Goal: Transaction & Acquisition: Purchase product/service

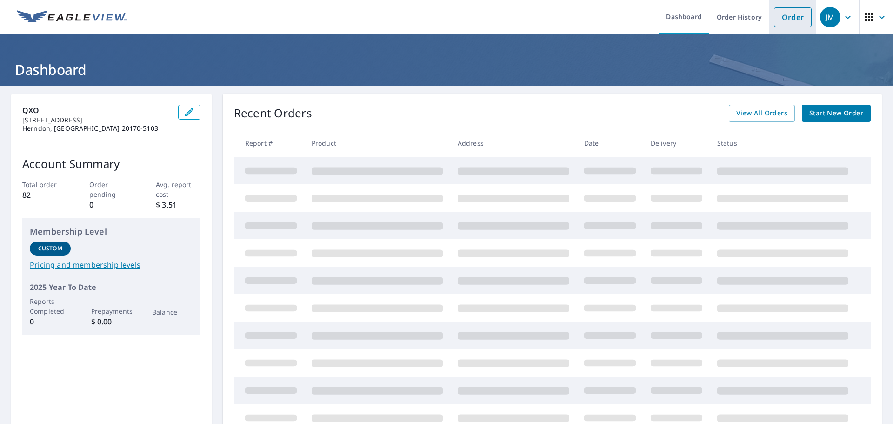
click at [788, 20] on link "Order" at bounding box center [793, 17] width 38 height 20
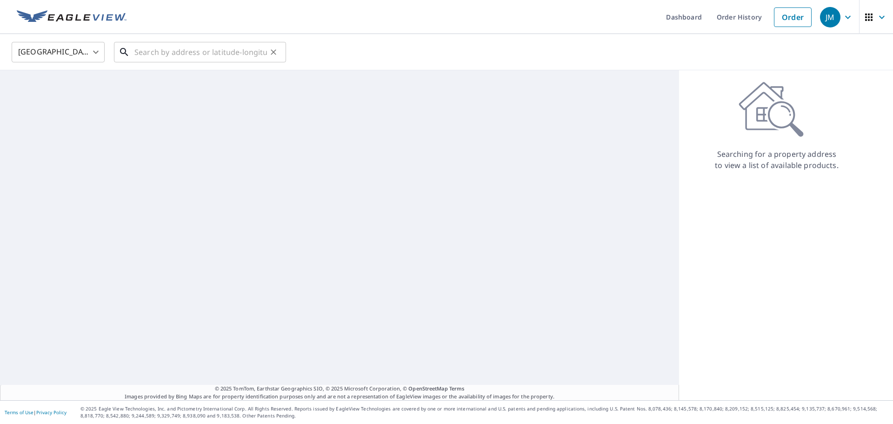
click at [160, 53] on input "text" at bounding box center [200, 52] width 133 height 26
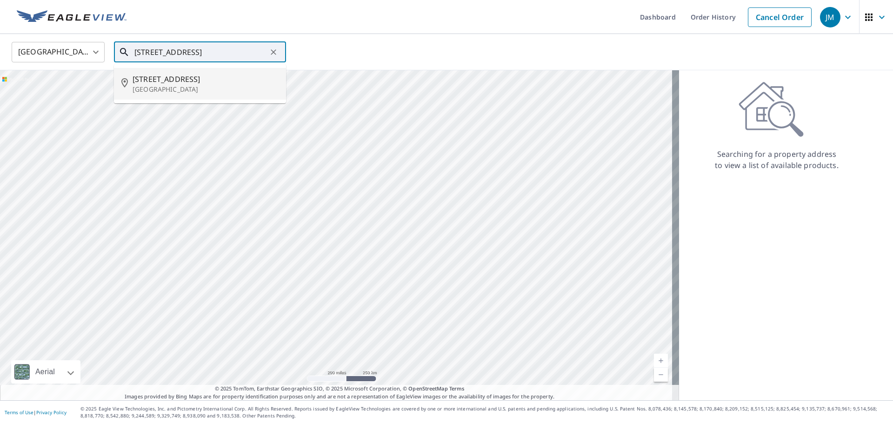
click at [150, 88] on p "[GEOGRAPHIC_DATA]" at bounding box center [206, 89] width 146 height 9
type input "[STREET_ADDRESS]"
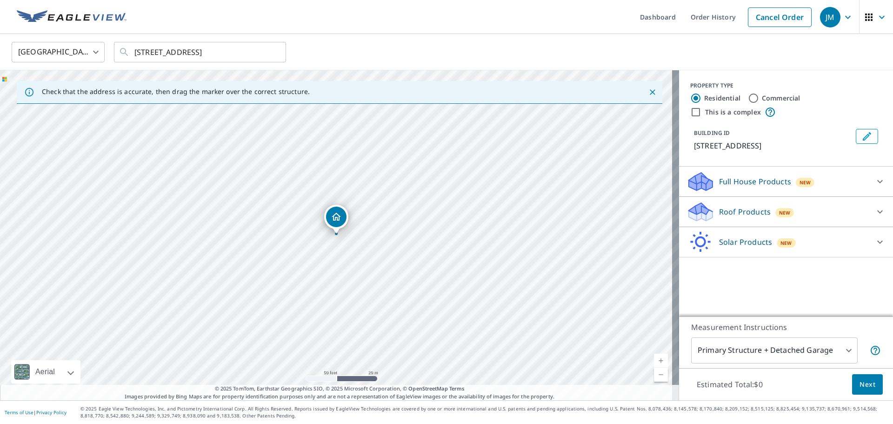
drag, startPoint x: 204, startPoint y: 255, endPoint x: 348, endPoint y: 214, distance: 150.4
click at [147, 53] on input "[STREET_ADDRESS]" at bounding box center [200, 52] width 133 height 26
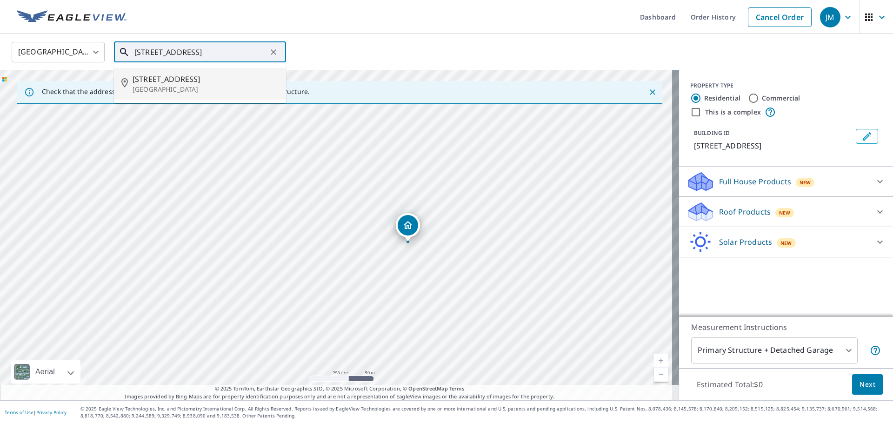
click at [152, 85] on p "[GEOGRAPHIC_DATA]" at bounding box center [206, 89] width 146 height 9
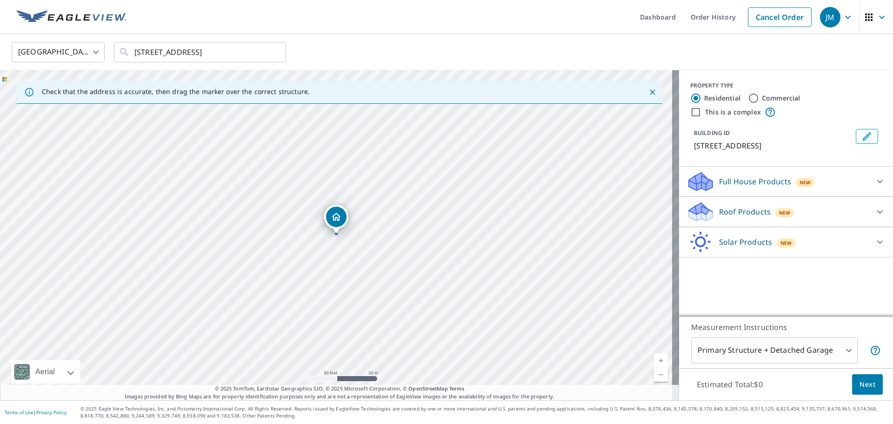
drag, startPoint x: 298, startPoint y: 254, endPoint x: 326, endPoint y: 216, distance: 47.6
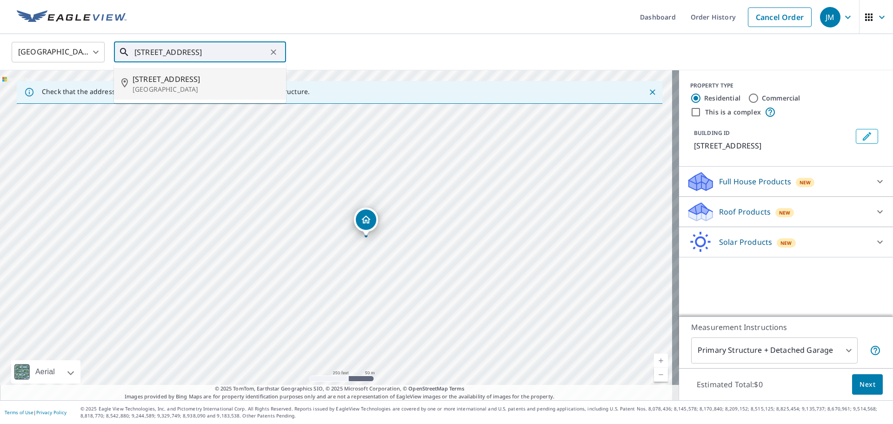
click at [211, 57] on input "[STREET_ADDRESS]" at bounding box center [200, 52] width 133 height 26
click at [157, 89] on p "[GEOGRAPHIC_DATA]" at bounding box center [206, 89] width 146 height 9
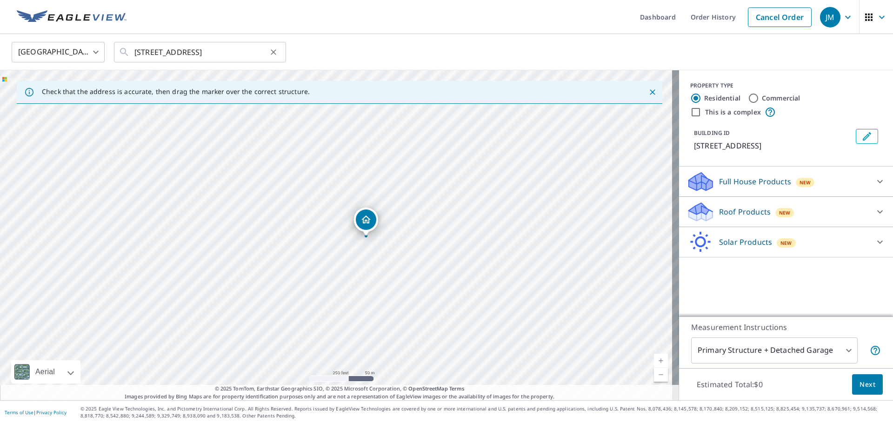
click at [268, 52] on button "Clear" at bounding box center [273, 52] width 13 height 13
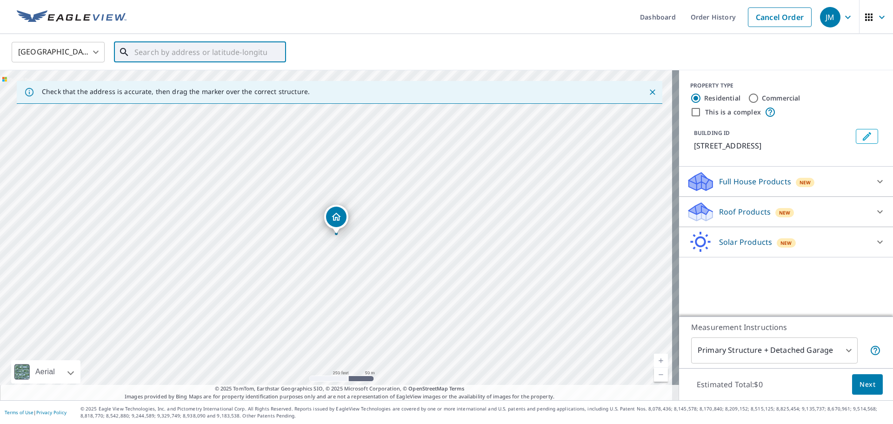
click at [261, 52] on input "text" at bounding box center [200, 52] width 133 height 26
click at [205, 83] on span "[STREET_ADDRESS]" at bounding box center [206, 79] width 146 height 11
type input "[STREET_ADDRESS]"
click at [748, 94] on input "Commercial" at bounding box center [753, 98] width 11 height 11
radio input "true"
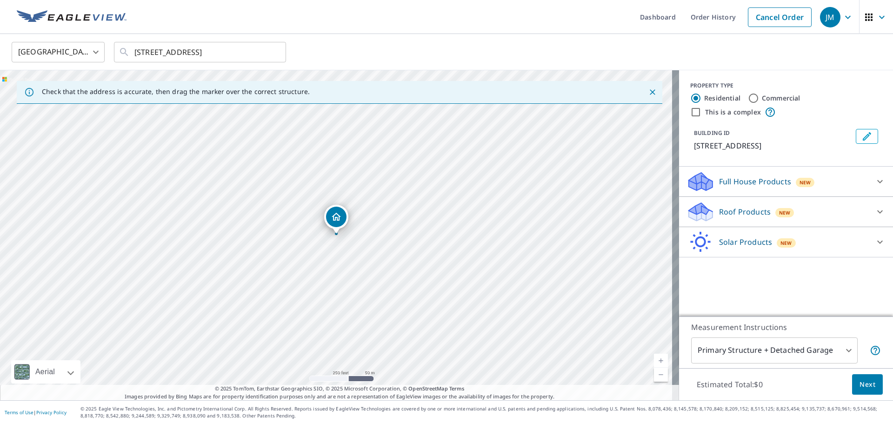
type input "4"
click at [877, 181] on icon at bounding box center [880, 181] width 6 height 3
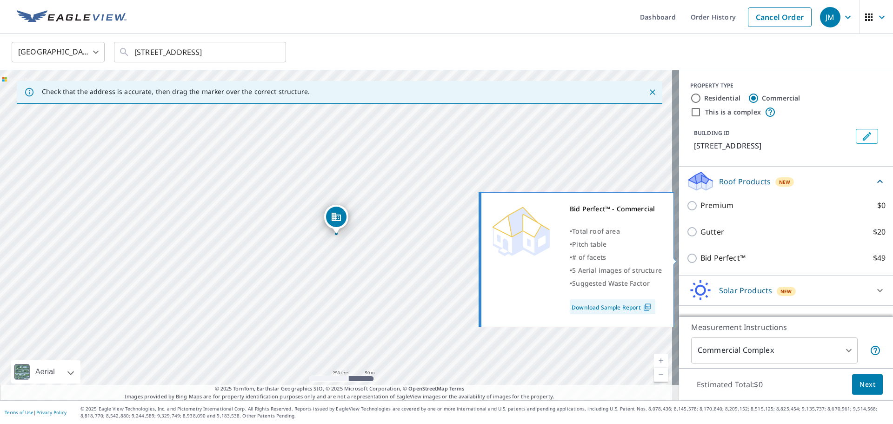
click at [705, 261] on p "Bid Perfect™" at bounding box center [723, 258] width 45 height 12
click at [701, 261] on input "Bid Perfect™ $49" at bounding box center [694, 258] width 14 height 11
checkbox input "true"
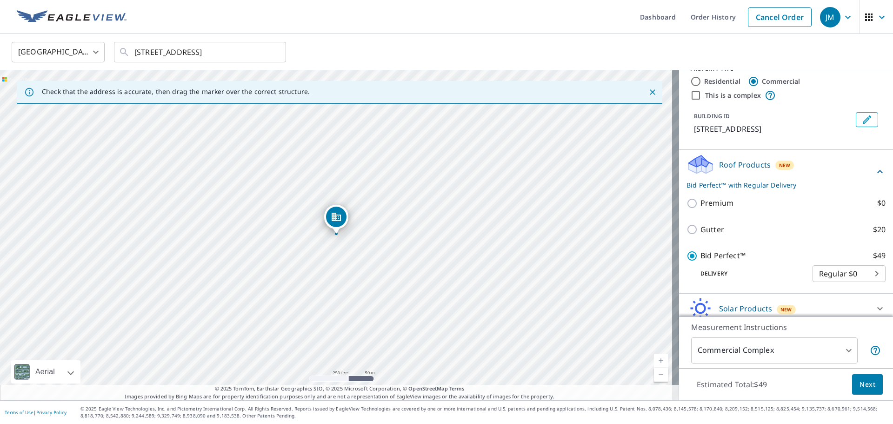
scroll to position [24, 0]
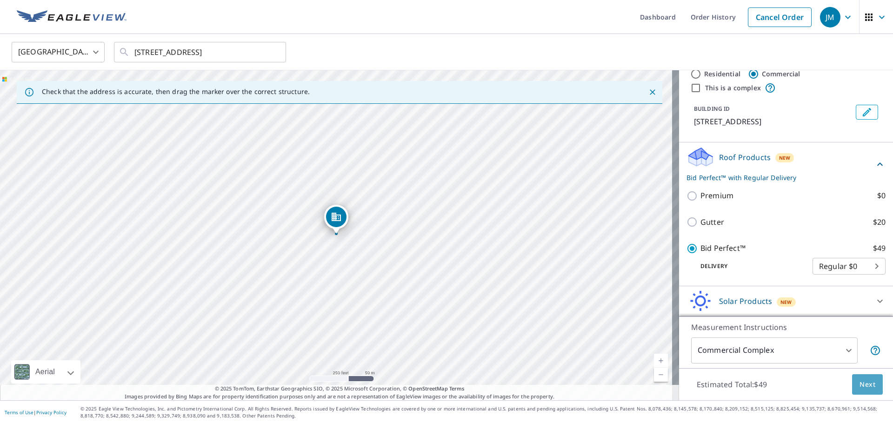
click at [860, 385] on span "Next" at bounding box center [868, 385] width 16 height 12
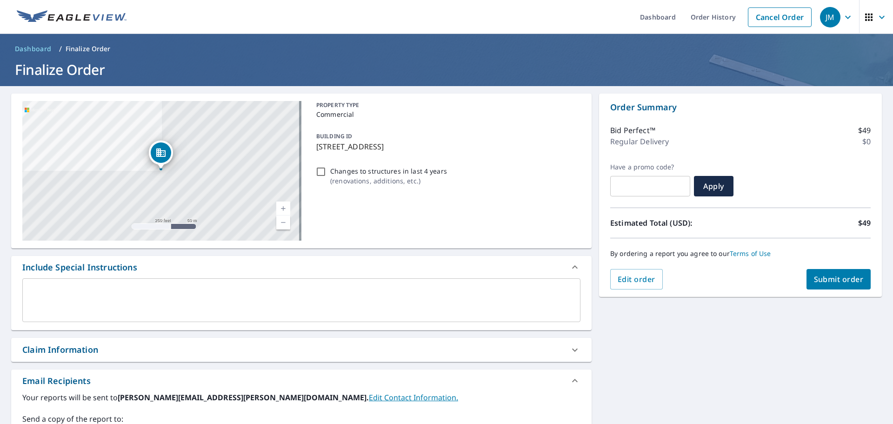
click at [46, 286] on div "x ​" at bounding box center [301, 300] width 558 height 44
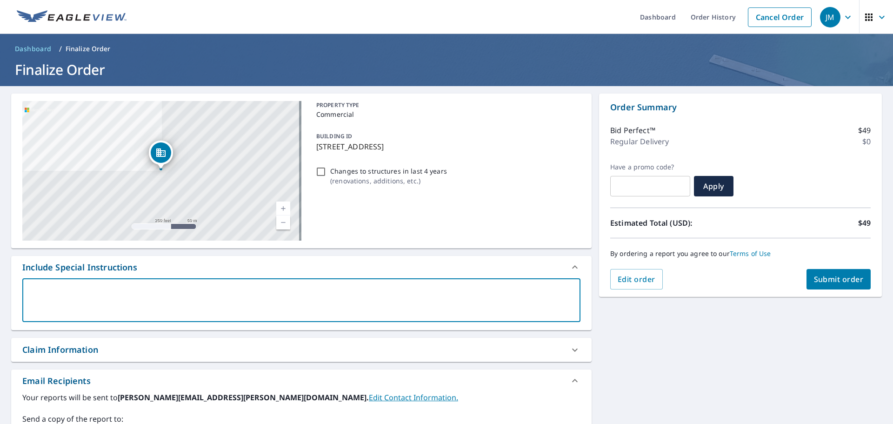
type textarea "I"
type textarea "x"
checkbox input "true"
type textarea "In"
type textarea "x"
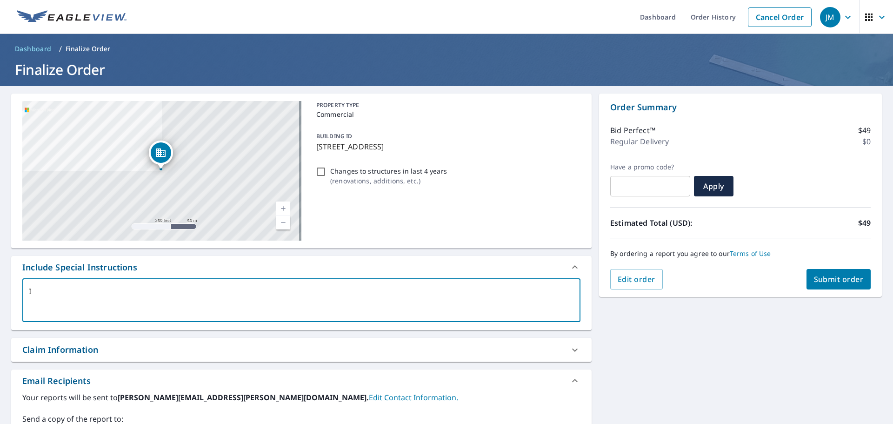
checkbox input "true"
type textarea "Inc"
type textarea "x"
checkbox input "true"
type textarea "Incl"
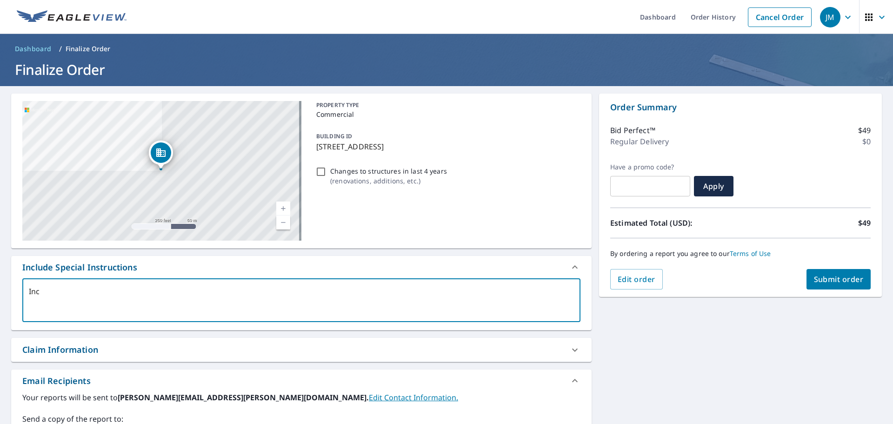
type textarea "x"
checkbox input "true"
type textarea "Inclu"
type textarea "x"
checkbox input "true"
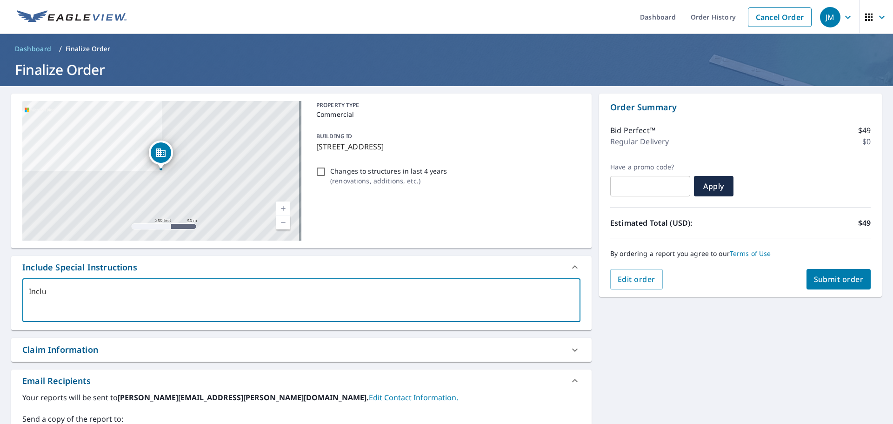
type textarea "Includ"
type textarea "x"
checkbox input "true"
type textarea "Include"
type textarea "x"
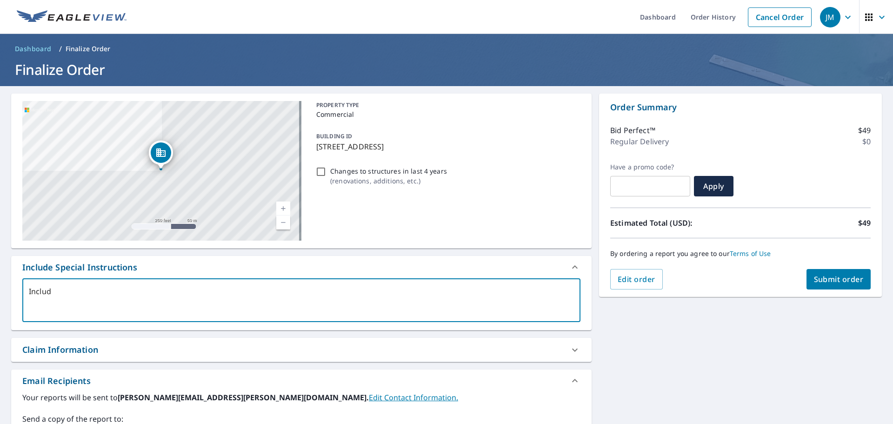
checkbox input "true"
type textarea "Includes"
type textarea "x"
checkbox input "true"
type textarea "Includes"
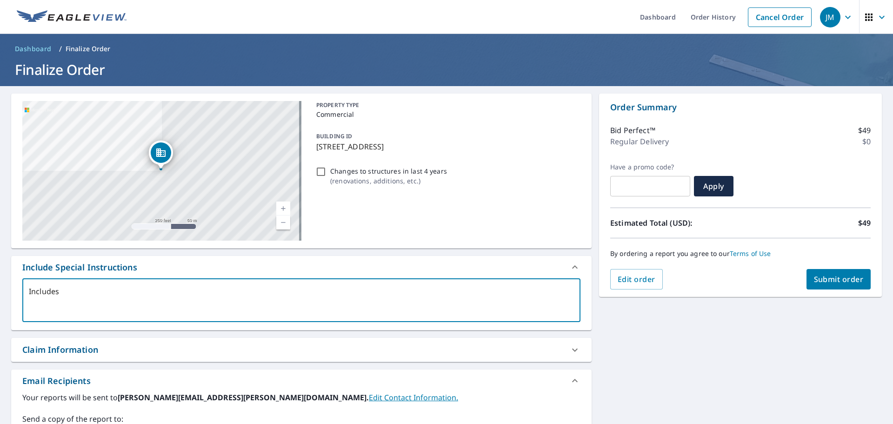
type textarea "x"
checkbox input "true"
type textarea "Includes a"
type textarea "x"
checkbox input "true"
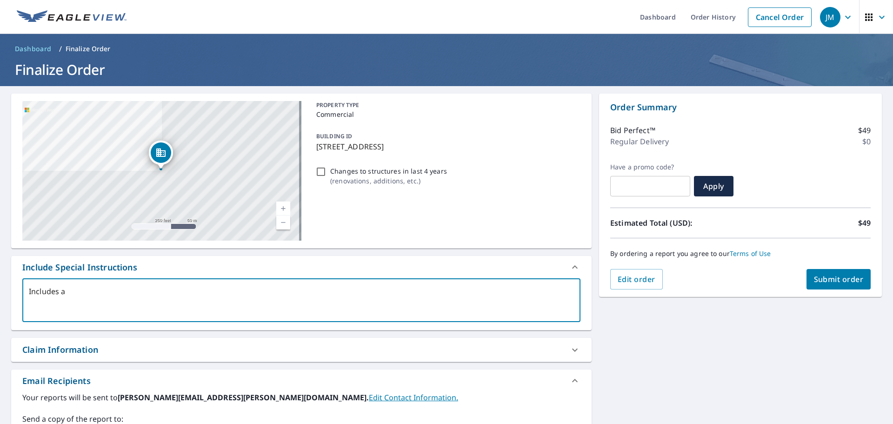
type textarea "Includes ad"
type textarea "x"
checkbox input "true"
type textarea "Includes add"
type textarea "x"
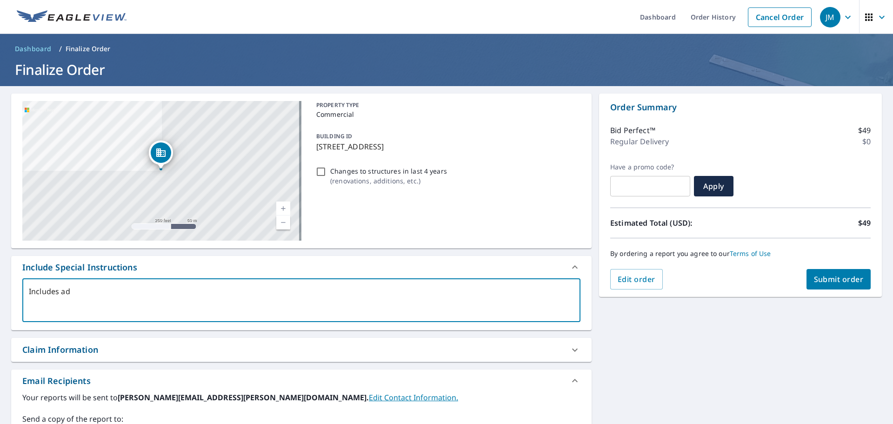
checkbox input "true"
type textarea "Includes addr"
type textarea "x"
checkbox input "true"
type textarea "Includes addre"
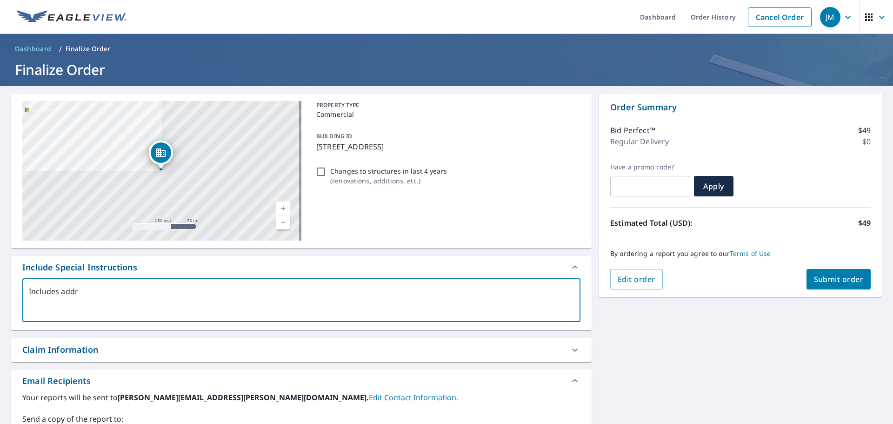
type textarea "x"
checkbox input "true"
type textarea "Includes addres"
type textarea "x"
checkbox input "true"
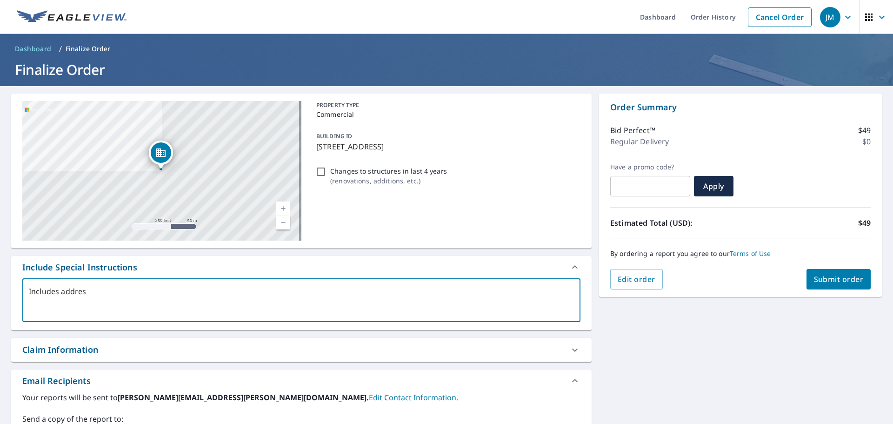
type textarea "Includes address"
type textarea "x"
checkbox input "true"
type textarea "Includes addresse"
type textarea "x"
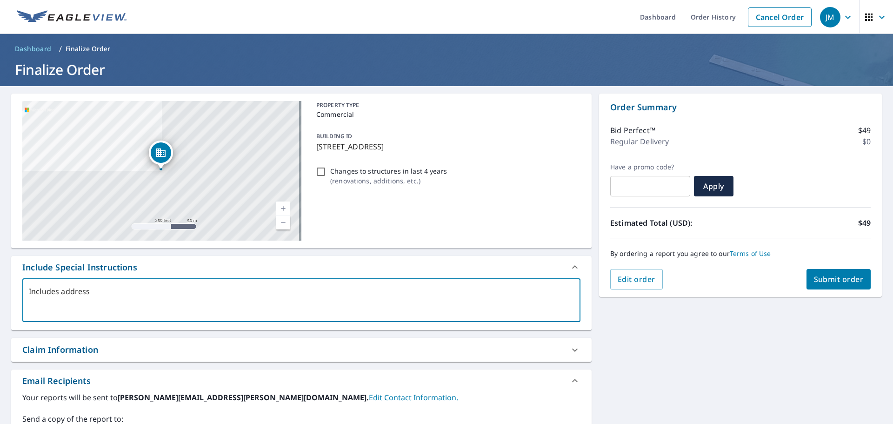
checkbox input "true"
type textarea "Includes addresses"
type textarea "x"
checkbox input "true"
type textarea "Includes addresses"
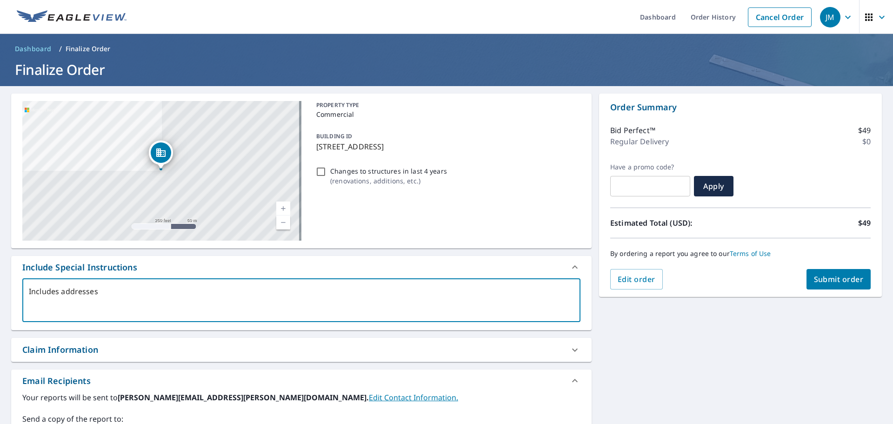
type textarea "x"
checkbox input "true"
type textarea "Includes addresses 2"
type textarea "x"
checkbox input "true"
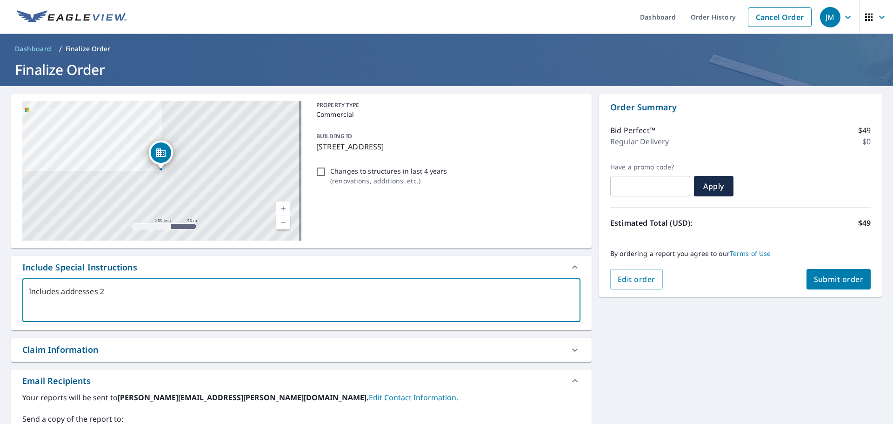
type textarea "Includes addresses 22"
type textarea "x"
checkbox input "true"
type textarea "Includes addresses 225"
type textarea "x"
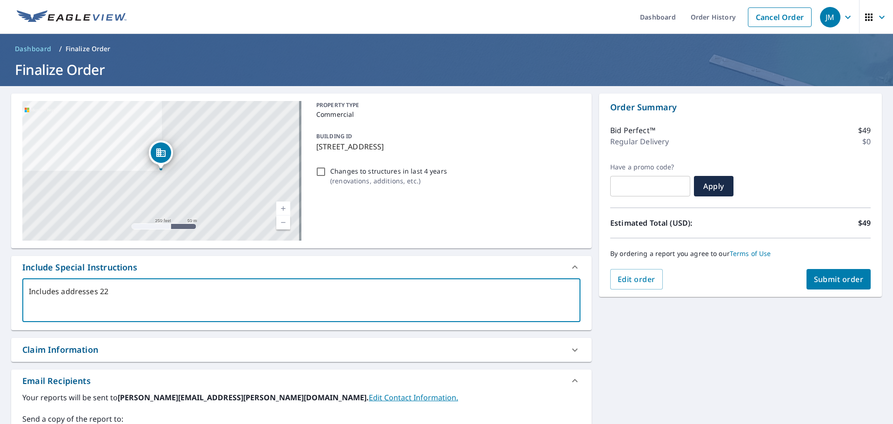
checkbox input "true"
type textarea "Includes addresses 225-"
type textarea "x"
checkbox input "true"
type textarea "Includes addresses 225-2"
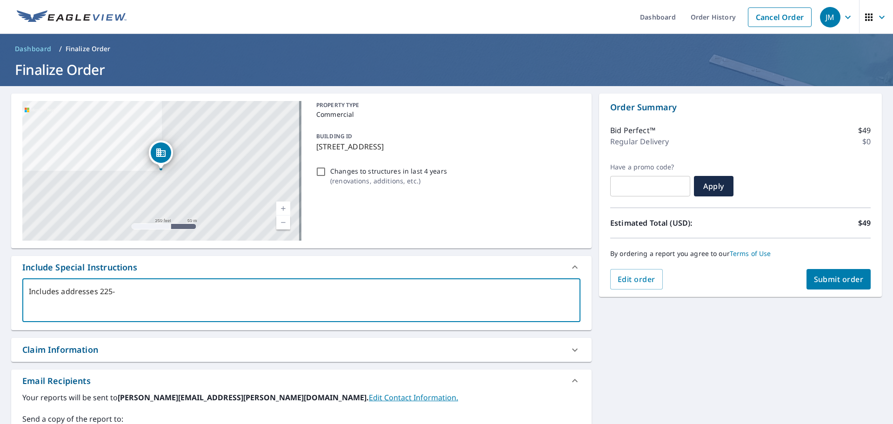
type textarea "x"
checkbox input "true"
type textarea "Includes addresses 225-23"
type textarea "x"
checkbox input "true"
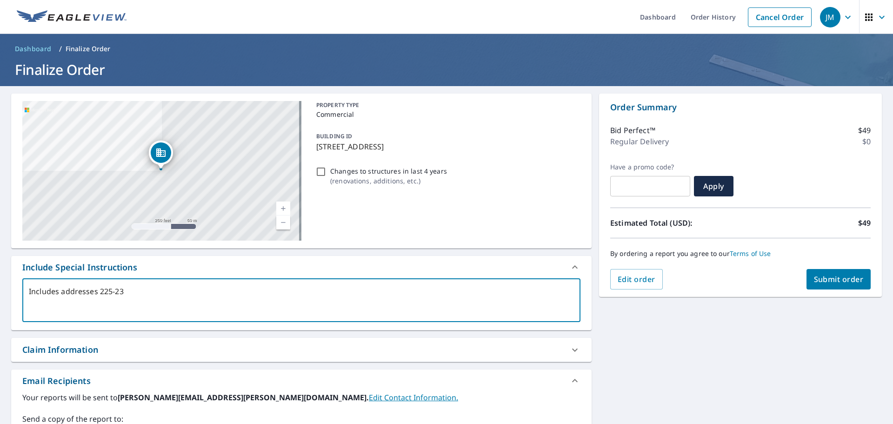
type textarea "Includes addresses 225-231"
type textarea "x"
checkbox input "true"
type textarea "Includes addresses 225-231"
type textarea "x"
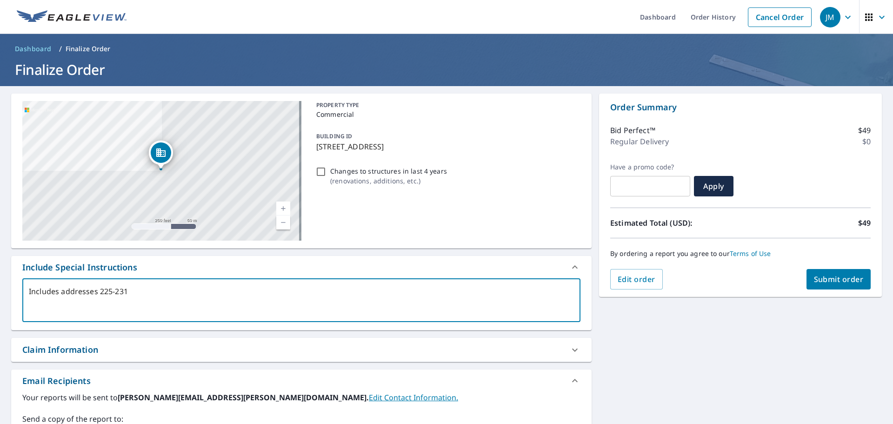
checkbox input "true"
type textarea "Includes addresses 225-231 E"
type textarea "x"
checkbox input "true"
type textarea "Includes addresses 225-231 Ea"
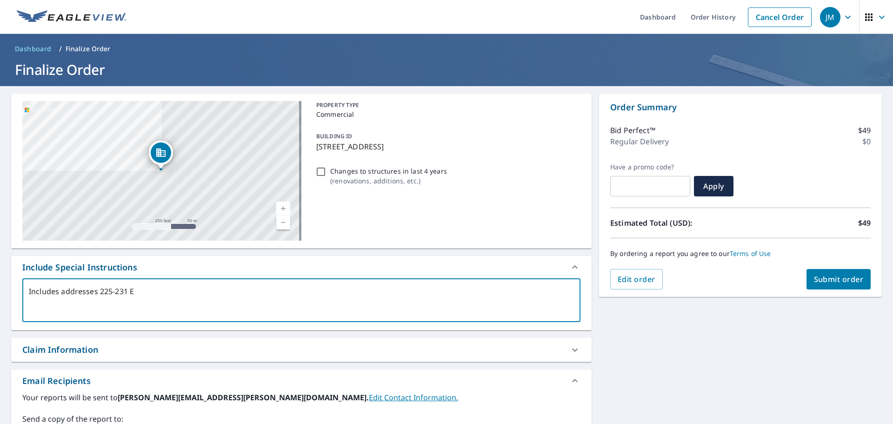
type textarea "x"
checkbox input "true"
type textarea "Includes addresses 225-231 Eas"
type textarea "x"
checkbox input "true"
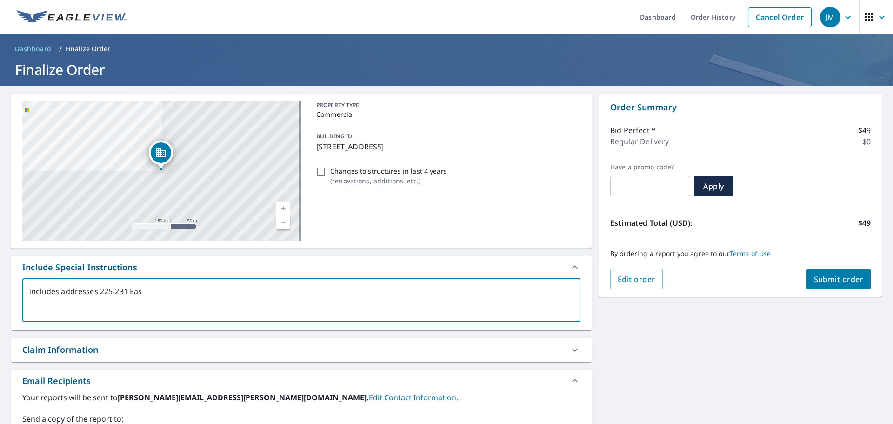
type textarea "Includes addresses 225-231 East"
type textarea "x"
checkbox input "true"
type textarea "Includes addresses 225-231 Eastw"
type textarea "x"
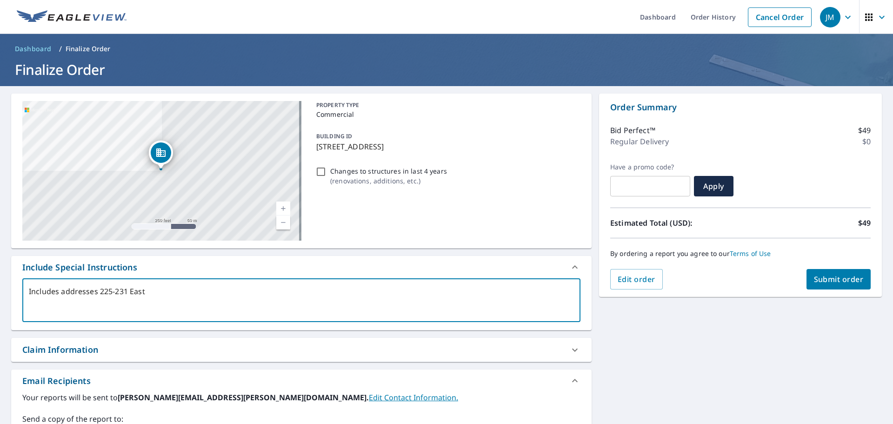
checkbox input "true"
type textarea "Includes addresses 225-231 Eastwi"
type textarea "x"
checkbox input "true"
type textarea "Includes addresses 225-231 Eastwic"
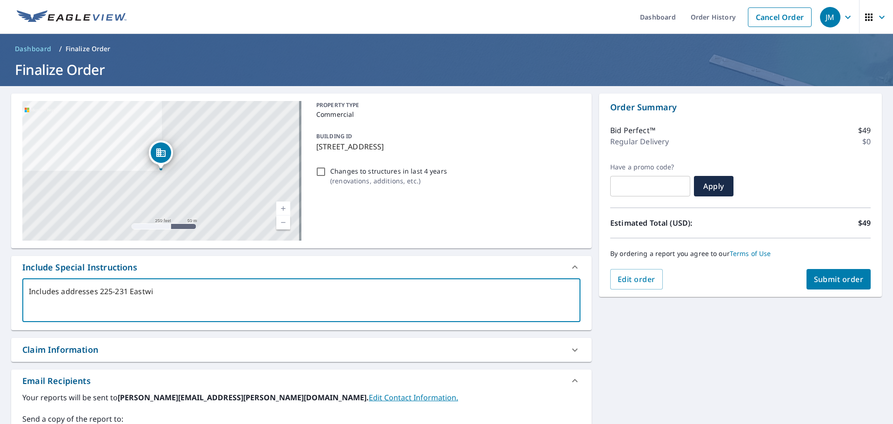
type textarea "x"
checkbox input "true"
type textarea "Includes addresses [STREET_ADDRESS]"
type textarea "x"
checkbox input "true"
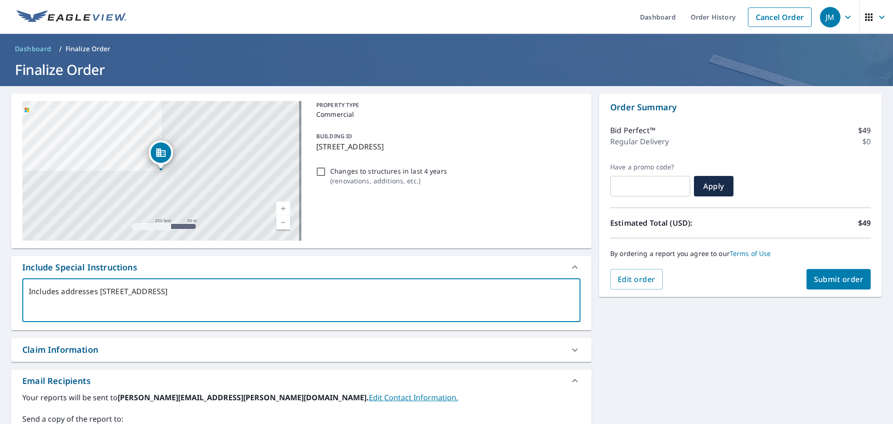
type textarea "Includes addresses [STREET_ADDRESS]"
type textarea "x"
checkbox input "true"
type textarea "Includes addresses [STREET_ADDRESS]"
type textarea "x"
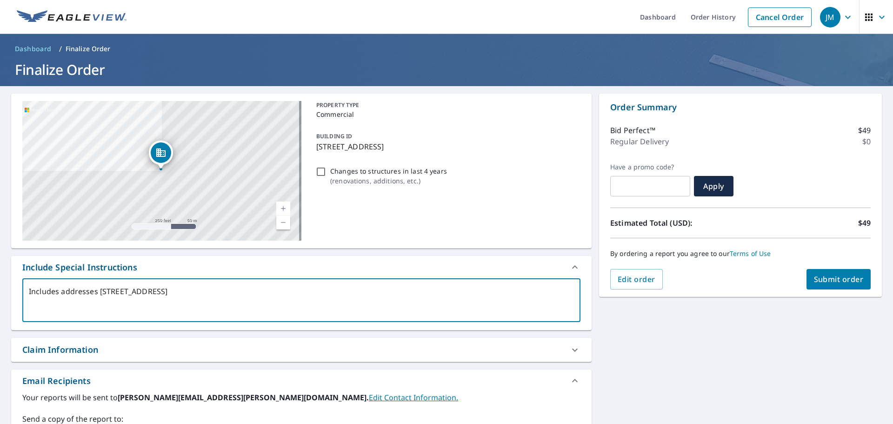
checkbox input "true"
type textarea "Includes addresses [STREET_ADDRESS]"
type textarea "x"
checkbox input "true"
type textarea "Includes addresses [STREET_ADDRESS]"
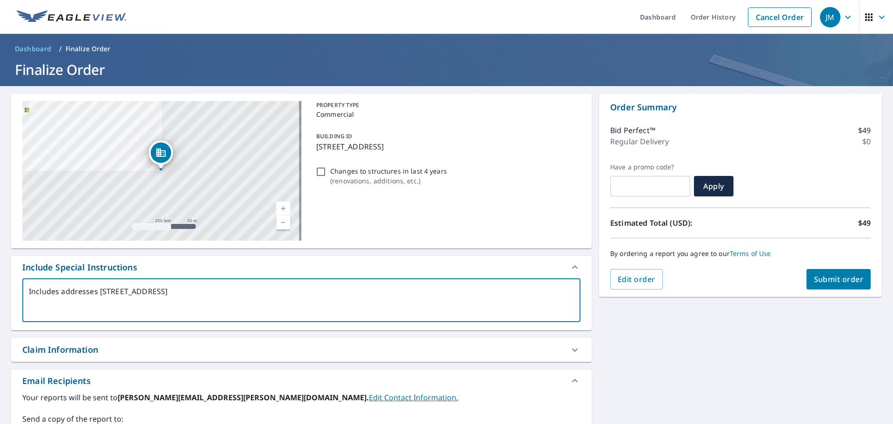
type textarea "x"
checkbox input "true"
type textarea "Includes addresses [STREET_ADDRESS]"
type textarea "x"
checkbox input "true"
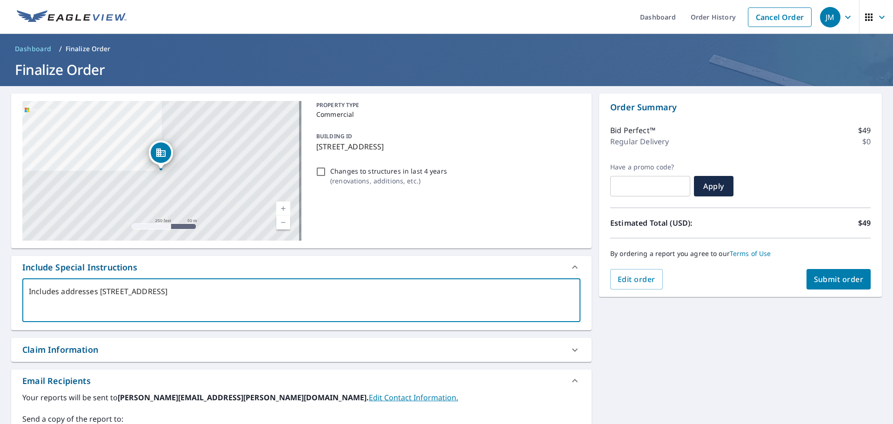
type textarea "Includes addresses [STREET_ADDRESS]"
type textarea "x"
checkbox input "true"
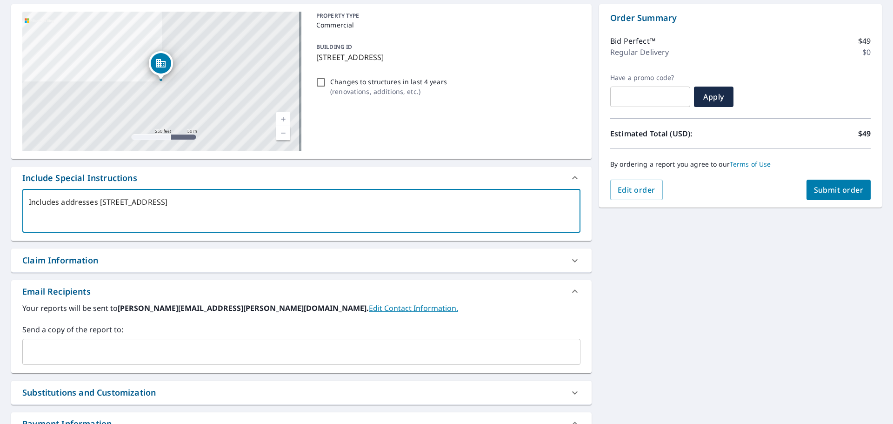
scroll to position [93, 0]
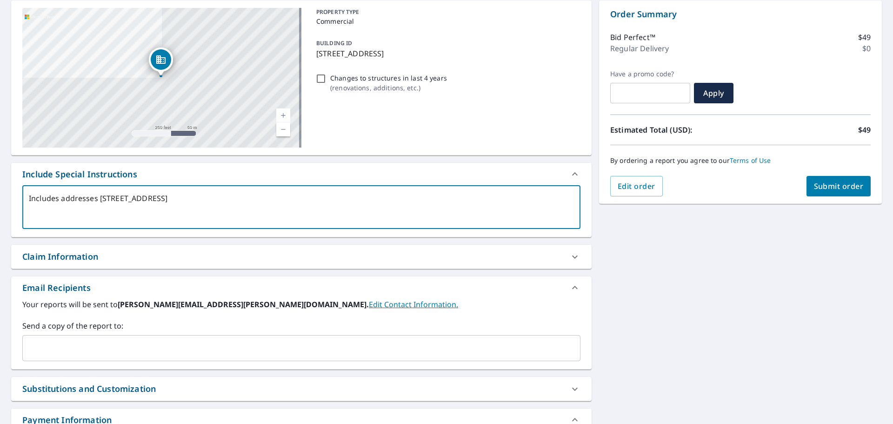
type textarea "Includes addresses [STREET_ADDRESS]"
type textarea "x"
click at [142, 348] on input "text" at bounding box center [295, 348] width 536 height 18
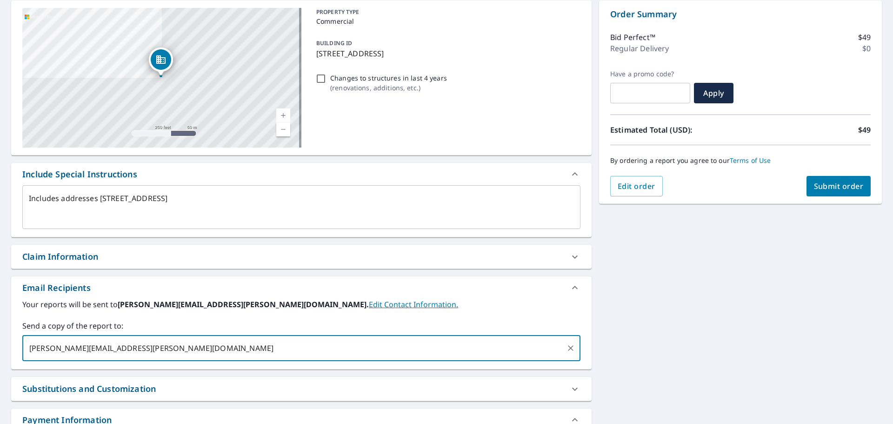
type input "[PERSON_NAME][EMAIL_ADDRESS][PERSON_NAME][DOMAIN_NAME]"
type textarea "x"
checkbox input "true"
click at [369, 302] on link "Edit Contact Information." at bounding box center [413, 304] width 89 height 10
type textarea "x"
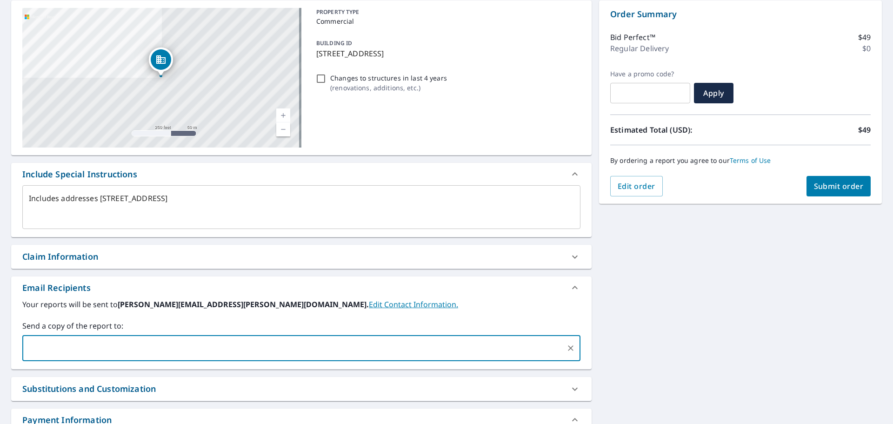
checkbox input "true"
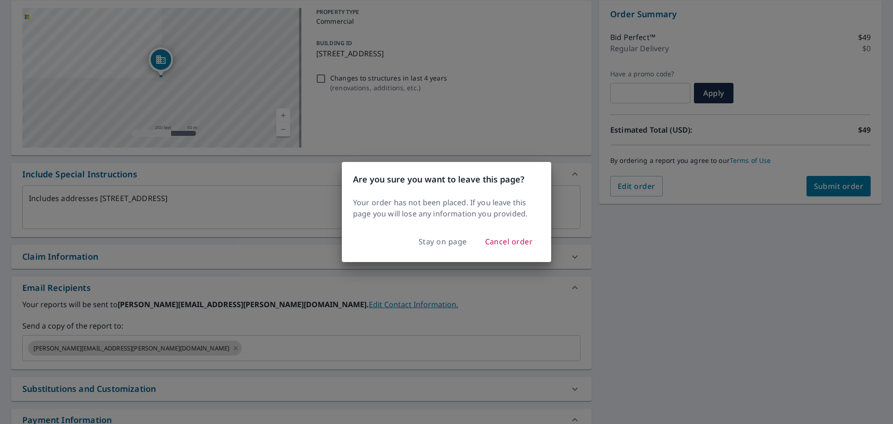
click at [314, 331] on div "Are you sure you want to leave this page? Your order has not been placed. If yo…" at bounding box center [446, 212] width 893 height 424
type textarea "x"
checkbox input "true"
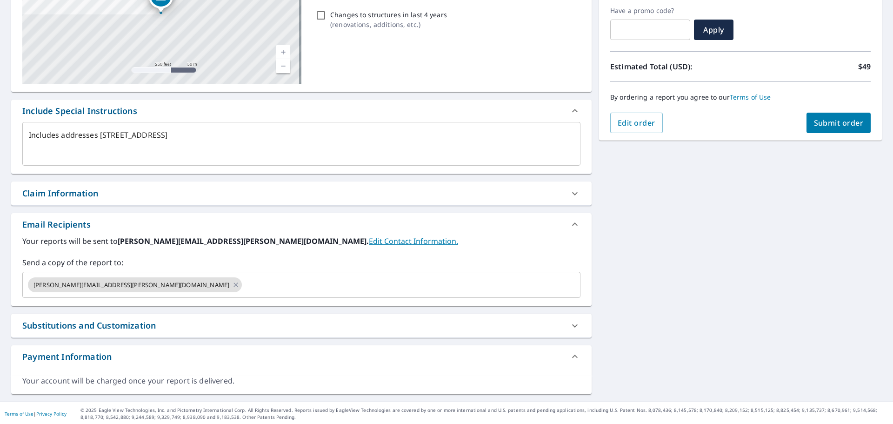
scroll to position [158, 0]
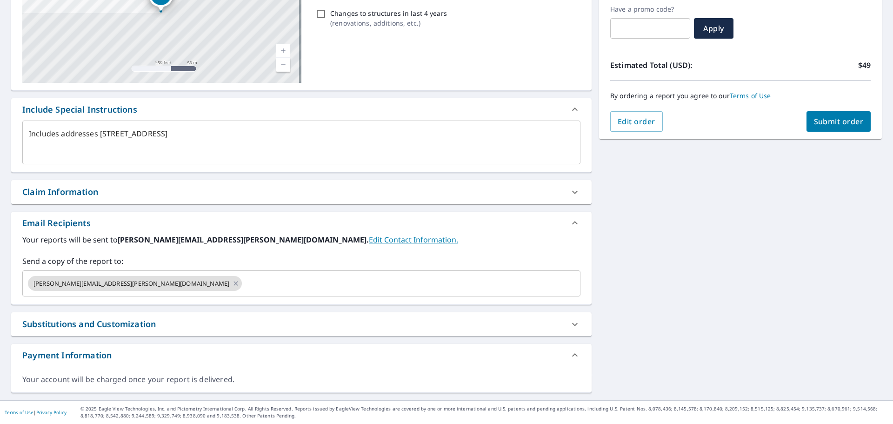
click at [829, 119] on span "Submit order" at bounding box center [839, 121] width 50 height 10
type textarea "x"
checkbox input "true"
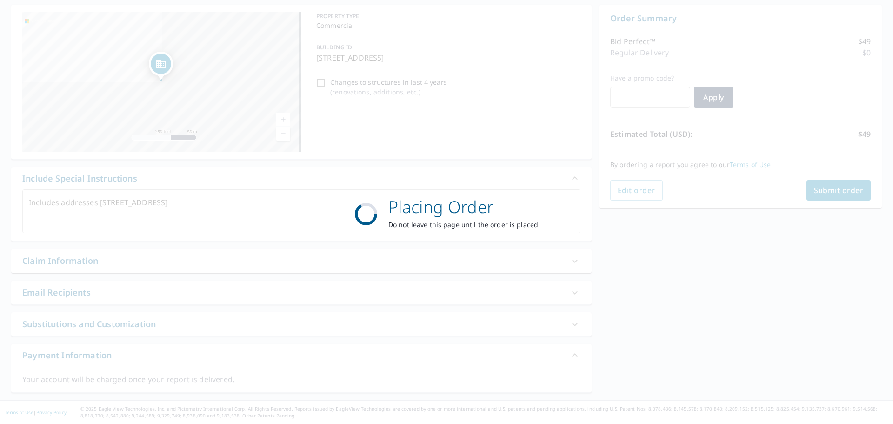
scroll to position [89, 0]
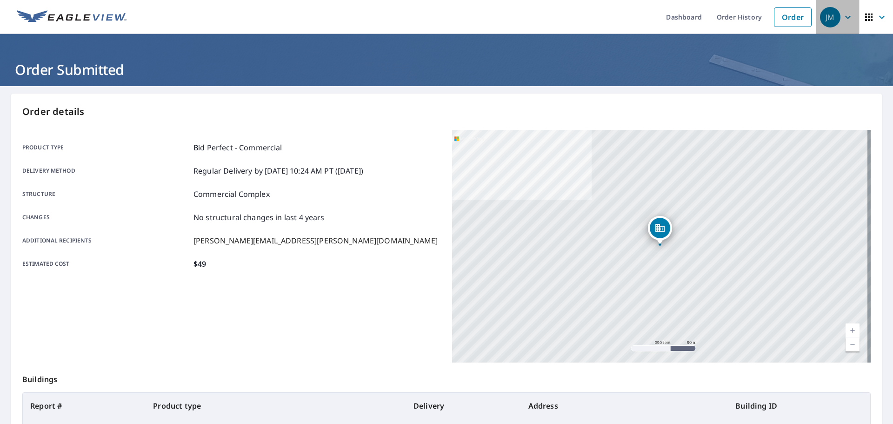
click at [846, 16] on icon "button" at bounding box center [848, 17] width 11 height 11
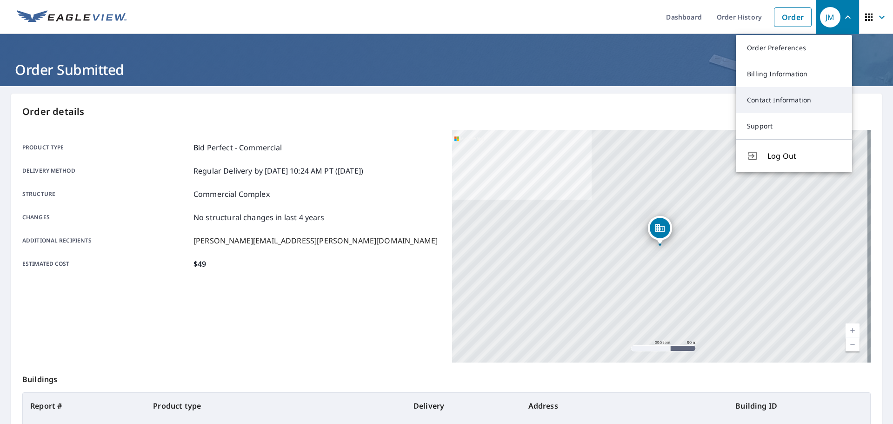
click at [774, 101] on link "Contact Information" at bounding box center [794, 100] width 116 height 26
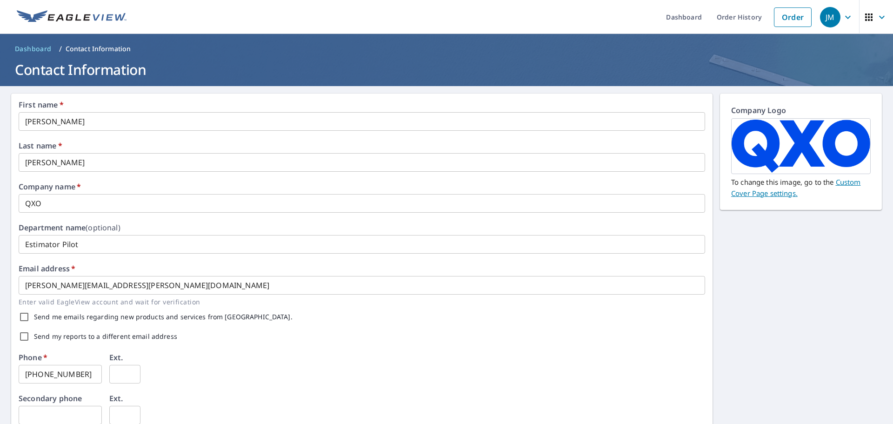
click at [843, 19] on icon "button" at bounding box center [848, 17] width 11 height 11
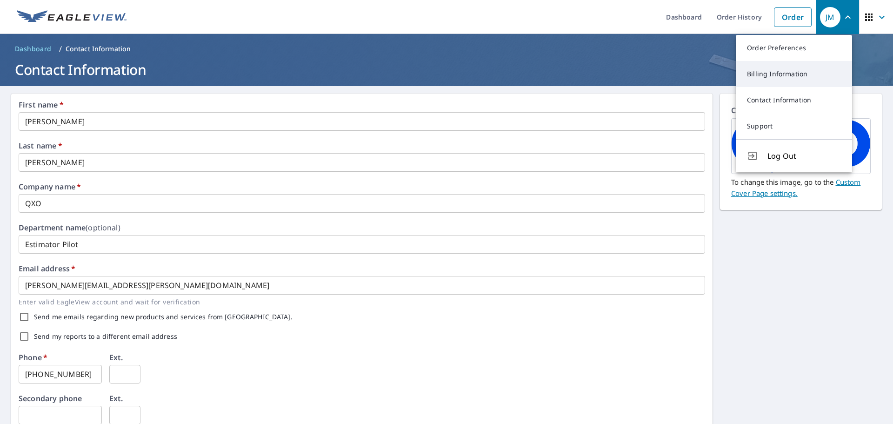
click at [776, 68] on link "Billing Information" at bounding box center [794, 74] width 116 height 26
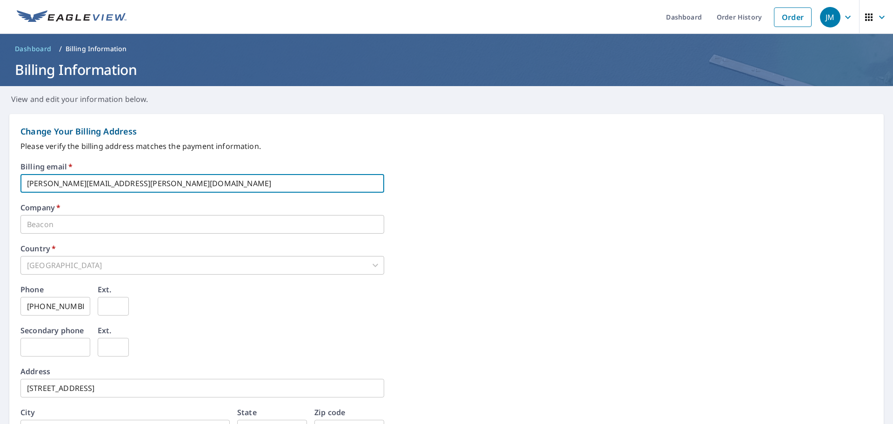
click at [141, 185] on input "[PERSON_NAME][EMAIL_ADDRESS][PERSON_NAME][DOMAIN_NAME]" at bounding box center [202, 183] width 364 height 19
drag, startPoint x: 144, startPoint y: 184, endPoint x: 70, endPoint y: 183, distance: 73.5
click at [70, 183] on input "[PERSON_NAME][EMAIL_ADDRESS][PERSON_NAME][DOMAIN_NAME]" at bounding box center [202, 183] width 364 height 19
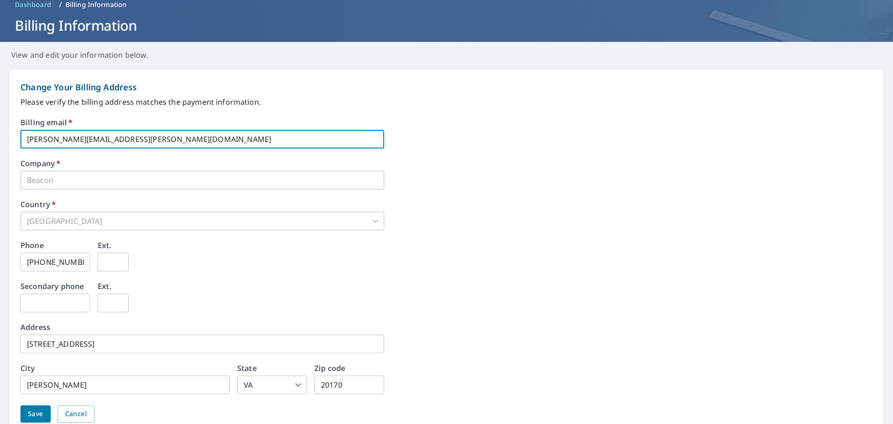
scroll to position [87, 0]
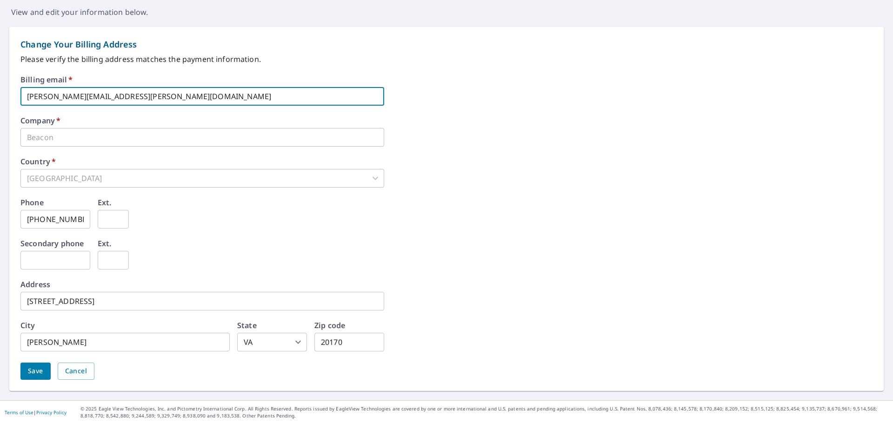
type input "[PERSON_NAME][EMAIL_ADDRESS][PERSON_NAME][DOMAIN_NAME]"
click at [67, 218] on input "[PHONE_NUMBER]" at bounding box center [55, 219] width 70 height 19
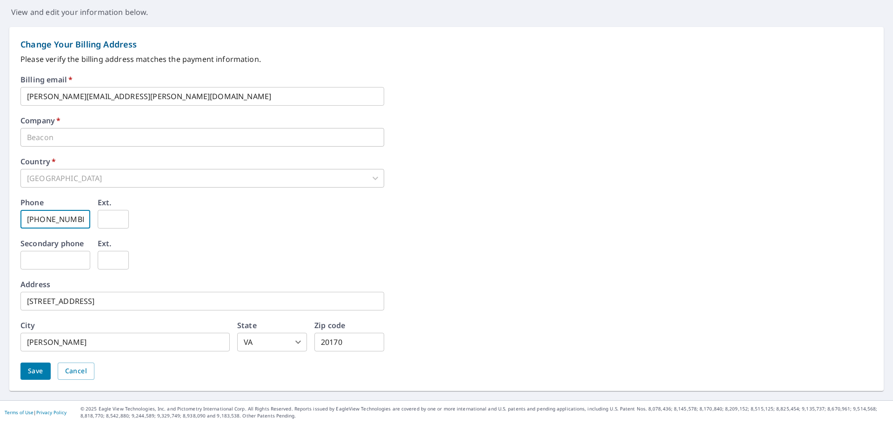
drag, startPoint x: 81, startPoint y: 219, endPoint x: -1, endPoint y: 219, distance: 82.3
click at [0, 219] on html "JM JM Dashboard Order History Order JM Dashboard / Billing Information Billing …" at bounding box center [446, 212] width 893 height 424
type input "[PHONE_NUMBER]"
click at [405, 275] on div "Secondary phone ​ Ext. ​" at bounding box center [446, 260] width 852 height 41
click at [35, 370] on span "Save" at bounding box center [35, 371] width 15 height 12
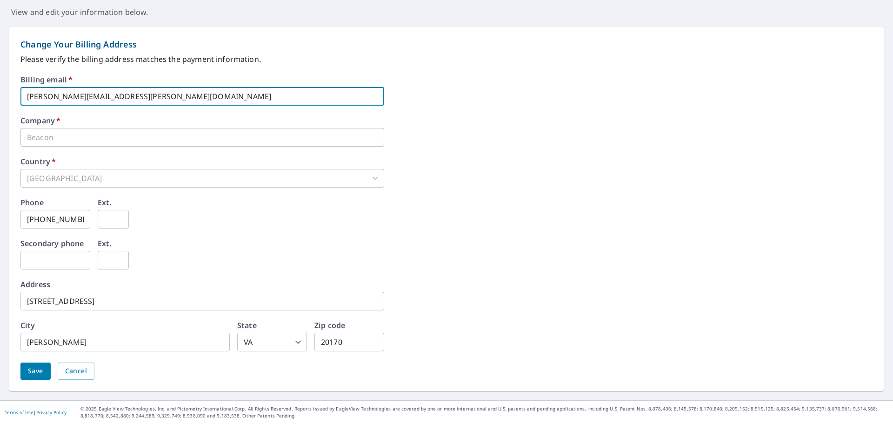
click at [107, 98] on input "[PERSON_NAME][EMAIL_ADDRESS][PERSON_NAME][DOMAIN_NAME]" at bounding box center [202, 96] width 364 height 19
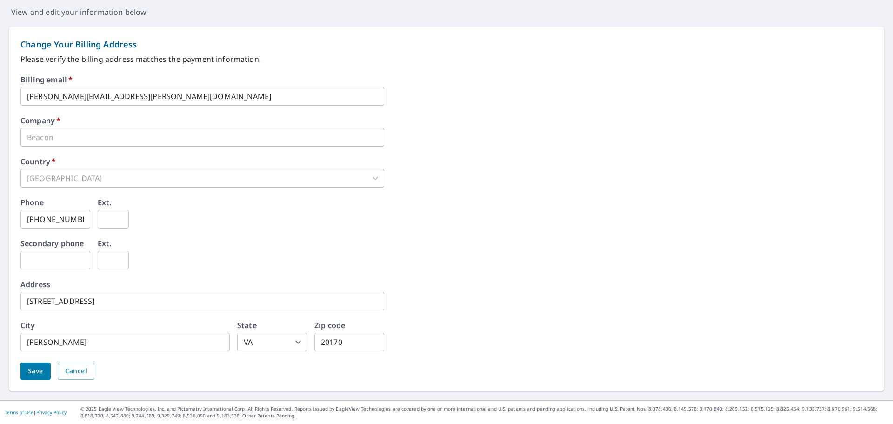
click at [56, 180] on div "[GEOGRAPHIC_DATA]" at bounding box center [202, 178] width 364 height 19
click at [31, 368] on span "Save" at bounding box center [35, 371] width 15 height 12
